Goal: Communication & Community: Answer question/provide support

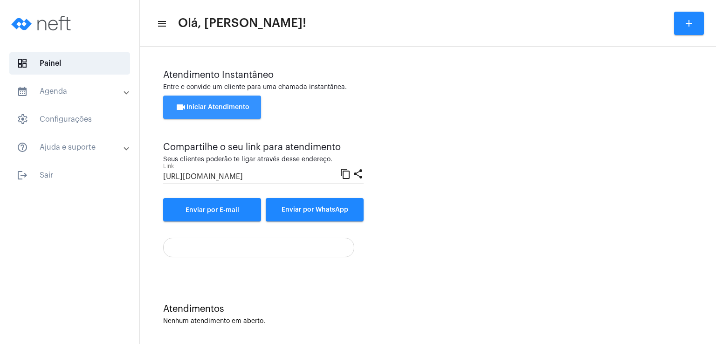
click at [250, 111] on button "videocam Iniciar Atendimento" at bounding box center [212, 107] width 98 height 23
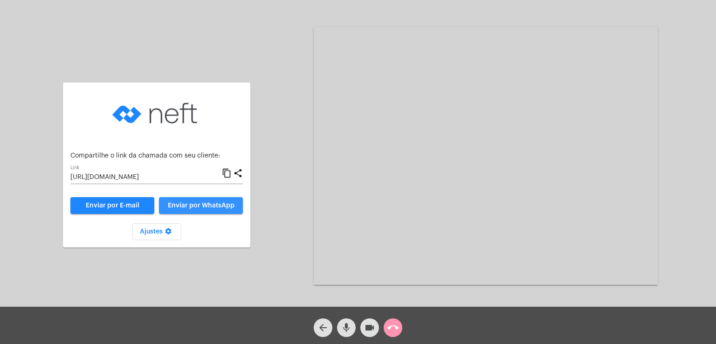
click at [203, 205] on span "Enviar por WhatsApp" at bounding box center [201, 205] width 67 height 7
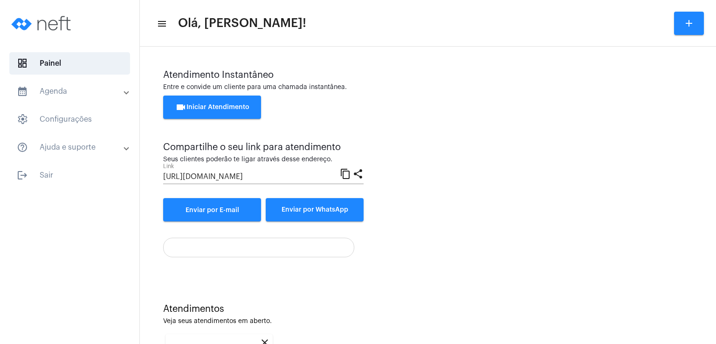
scroll to position [124, 0]
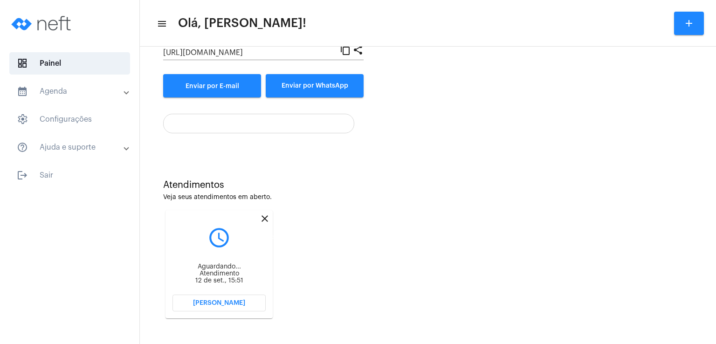
click at [264, 218] on mat-icon "close" at bounding box center [264, 218] width 11 height 11
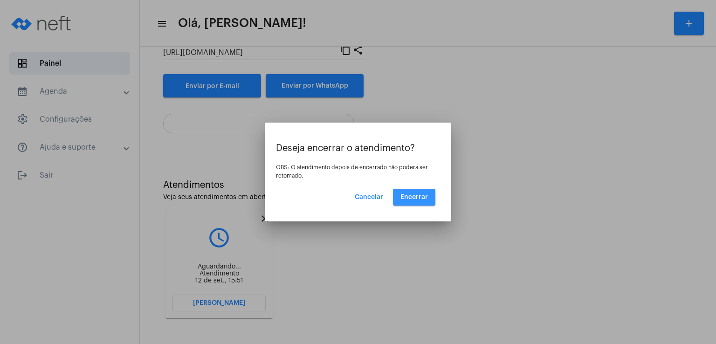
click at [418, 197] on span "Encerrar" at bounding box center [415, 197] width 28 height 7
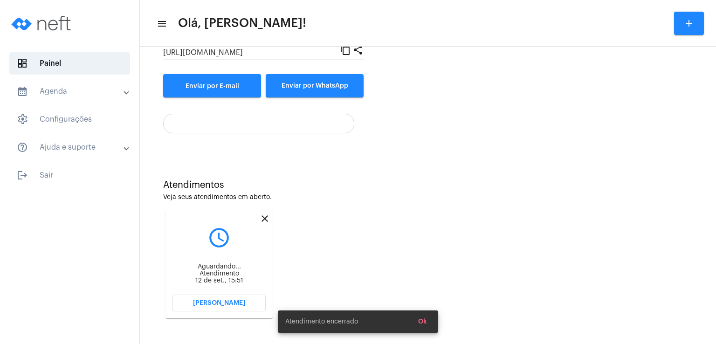
scroll to position [4, 0]
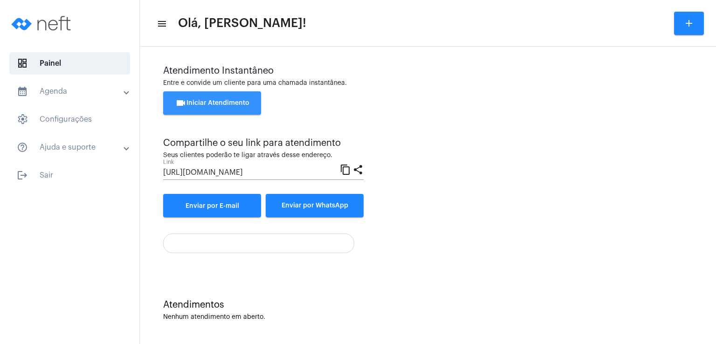
click at [249, 97] on button "videocam Iniciar Atendimento" at bounding box center [212, 102] width 98 height 23
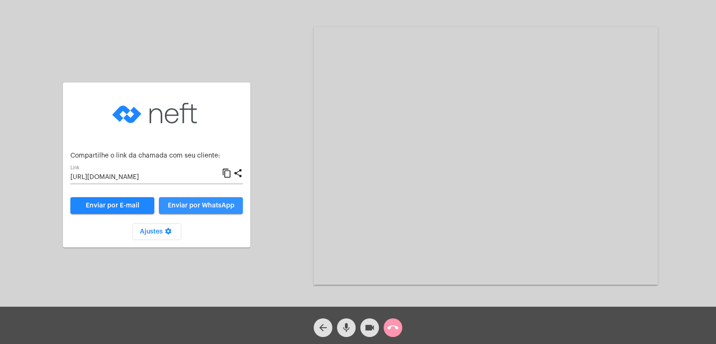
click at [216, 206] on span "Enviar por WhatsApp" at bounding box center [201, 205] width 67 height 7
